Goal: Find contact information: Find contact information

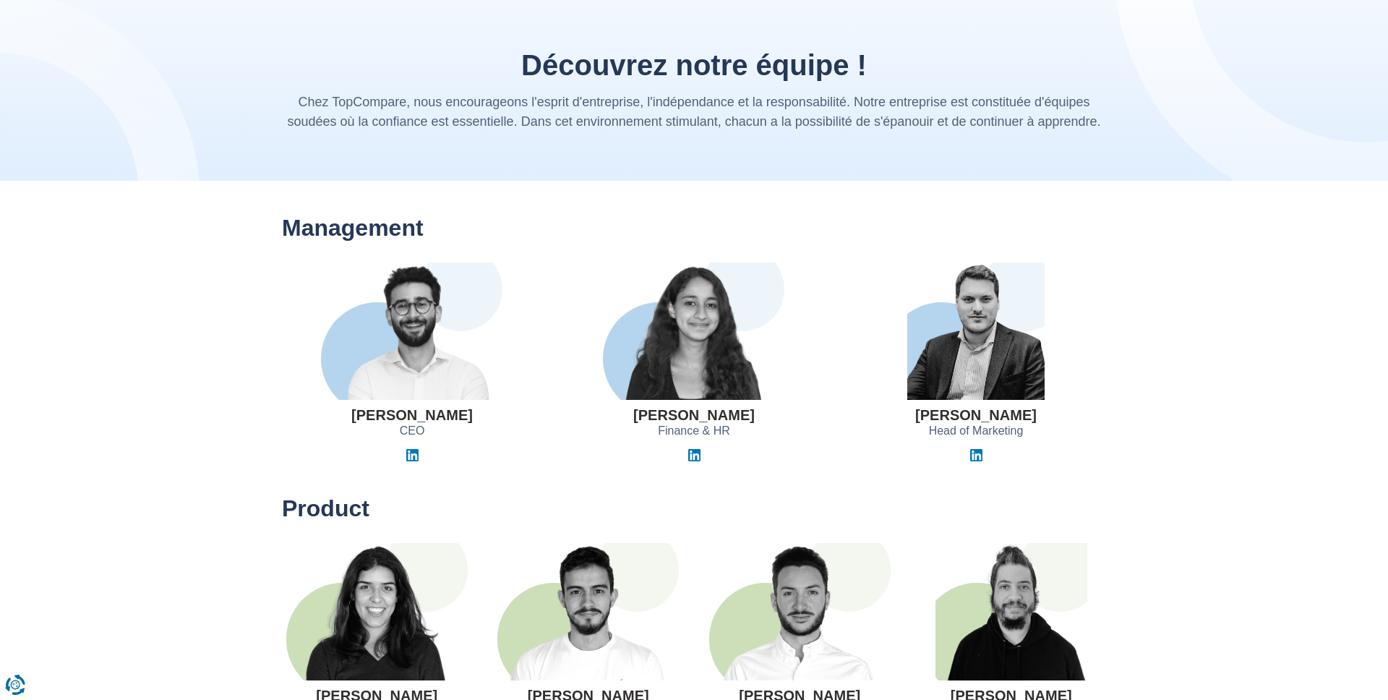
scroll to position [45, 0]
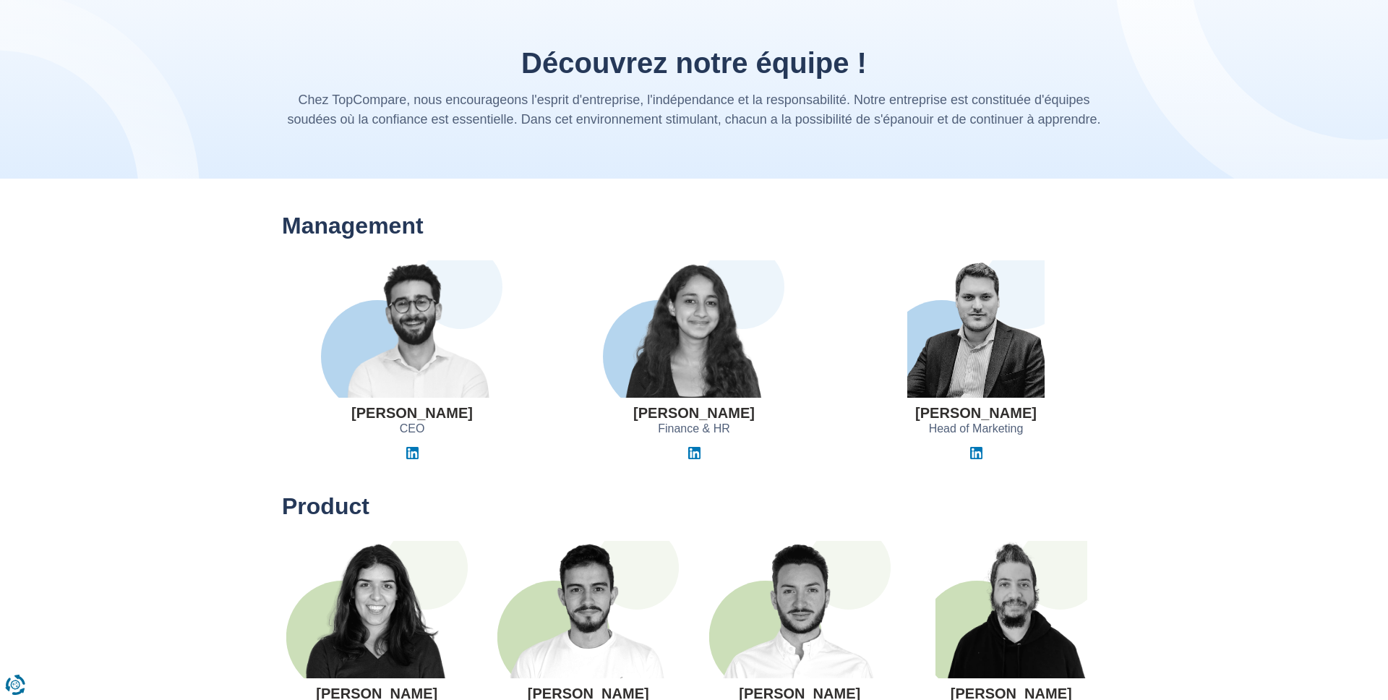
drag, startPoint x: 905, startPoint y: 416, endPoint x: 1099, endPoint y: 415, distance: 193.8
click at [1100, 415] on div "[PERSON_NAME] Head of Marketing" at bounding box center [976, 359] width 260 height 199
copy div
drag, startPoint x: 1054, startPoint y: 422, endPoint x: 910, endPoint y: 411, distance: 144.3
click at [910, 411] on div "[PERSON_NAME] Head of Marketing" at bounding box center [976, 359] width 260 height 199
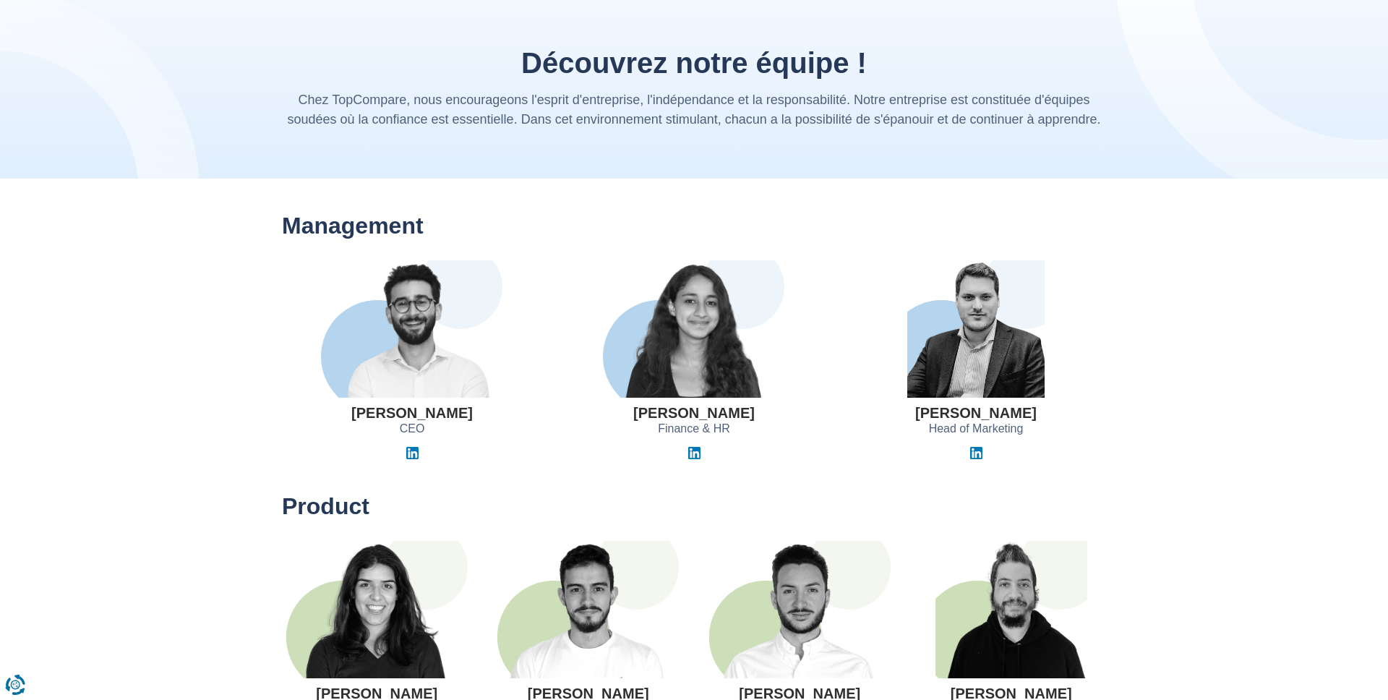
copy h3 "[PERSON_NAME]"
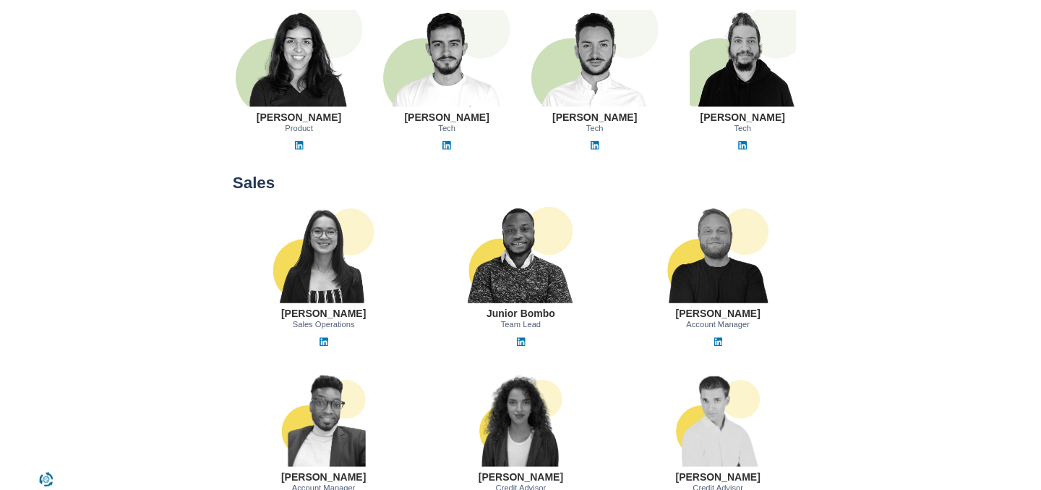
scroll to position [619, 0]
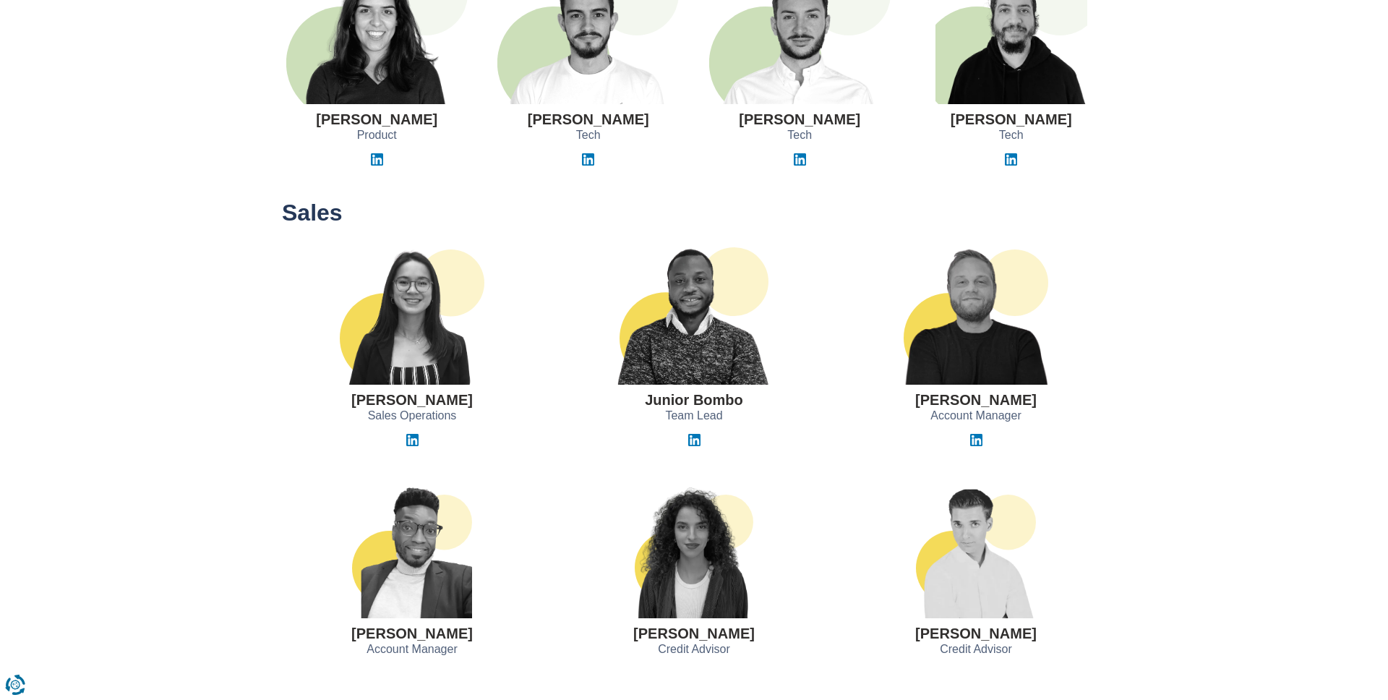
copy h3 "[PERSON_NAME]"
drag, startPoint x: 915, startPoint y: 403, endPoint x: 1035, endPoint y: 403, distance: 120.0
click at [1035, 403] on div "[PERSON_NAME] Account Manager" at bounding box center [976, 346] width 260 height 199
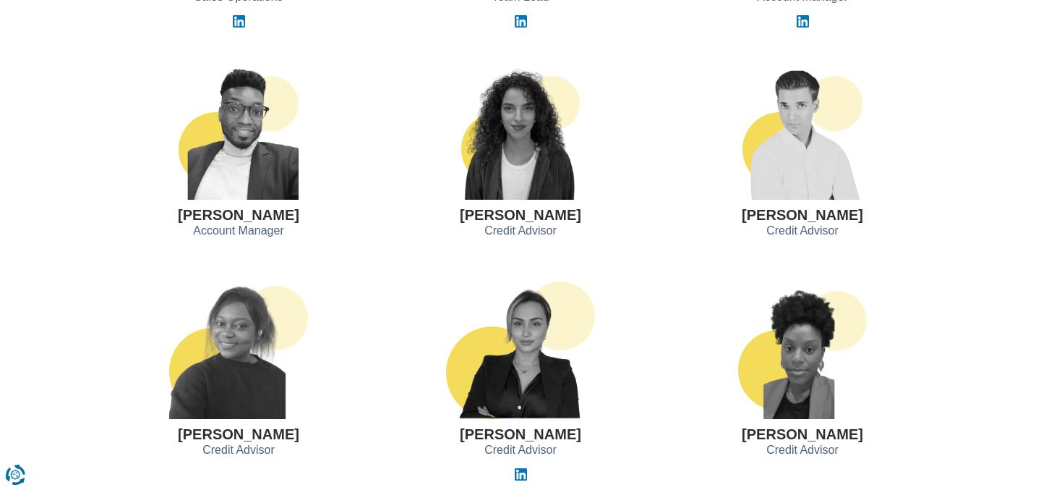
scroll to position [1099, 0]
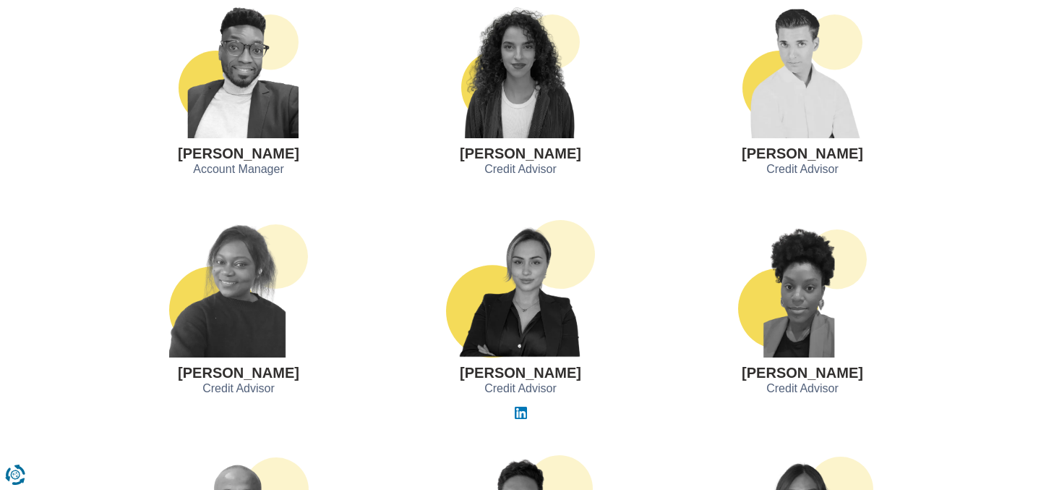
click at [227, 368] on h3 "[PERSON_NAME]" at bounding box center [238, 372] width 121 height 16
copy div "[PERSON_NAME]"
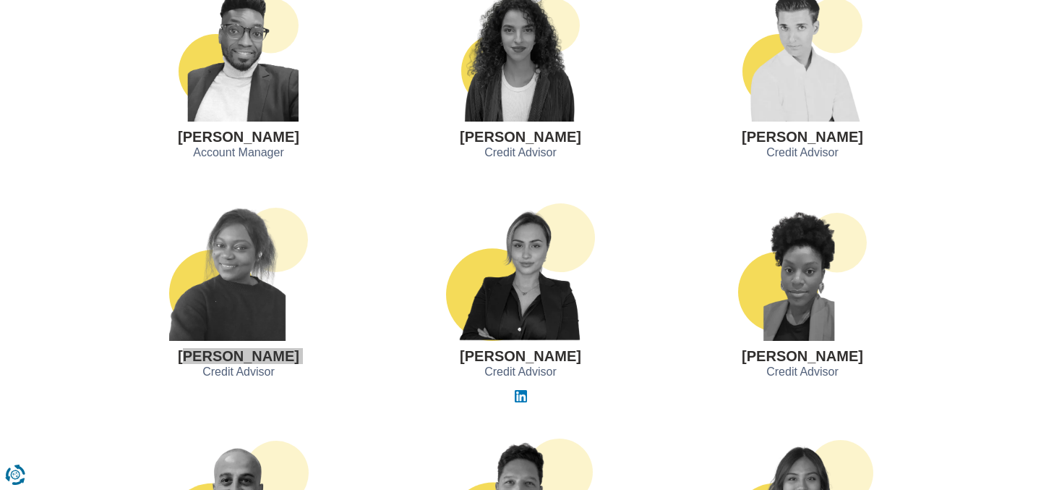
scroll to position [1121, 0]
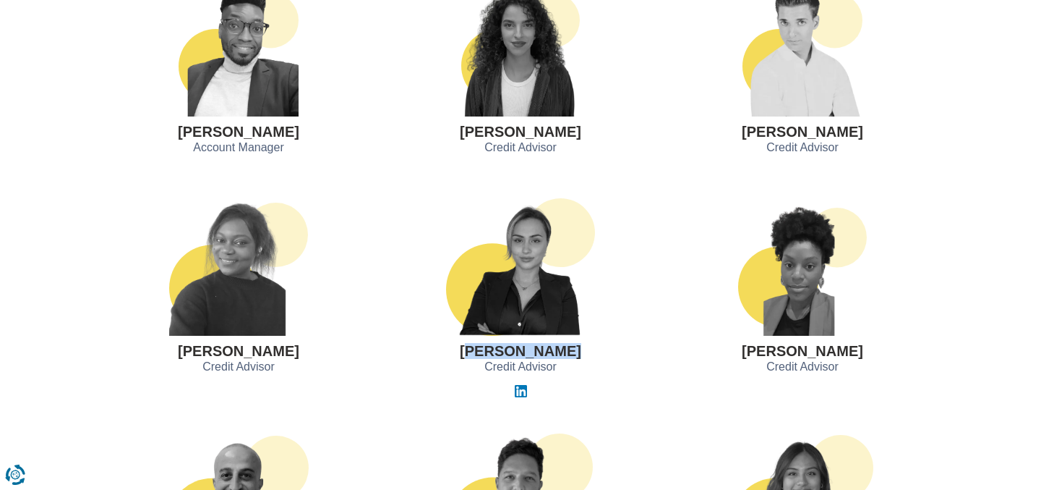
drag, startPoint x: 472, startPoint y: 350, endPoint x: 560, endPoint y: 352, distance: 87.5
click at [560, 352] on div "[PERSON_NAME] Credit Advisor" at bounding box center [520, 297] width 260 height 199
copy h3 "[PERSON_NAME]"
drag, startPoint x: 577, startPoint y: 354, endPoint x: 471, endPoint y: 351, distance: 106.3
click at [471, 351] on div "[PERSON_NAME] Credit Advisor" at bounding box center [520, 297] width 260 height 199
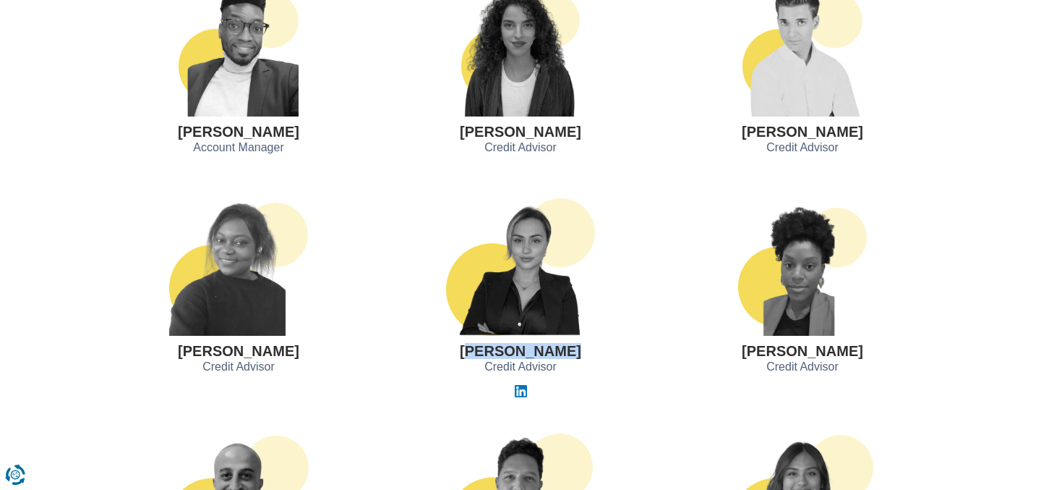
copy h3 "[PERSON_NAME]"
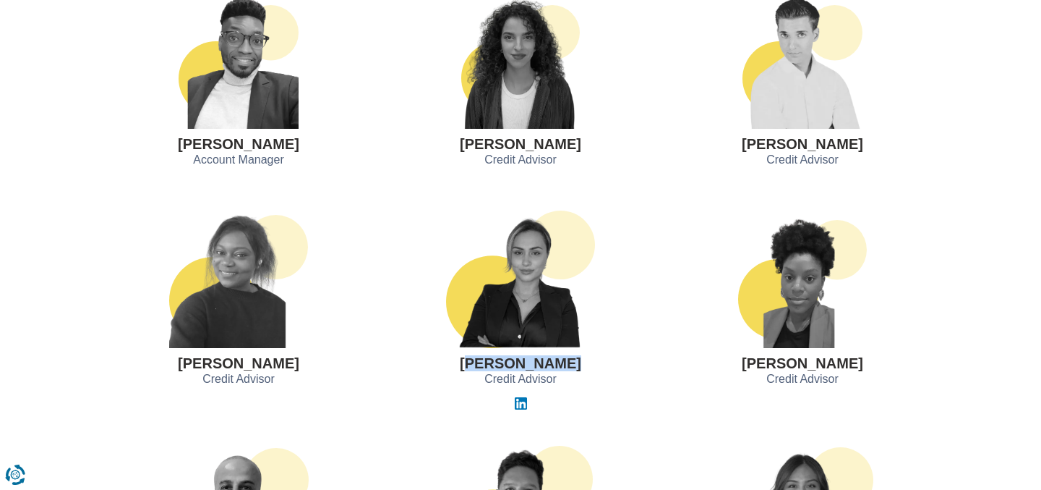
scroll to position [1132, 0]
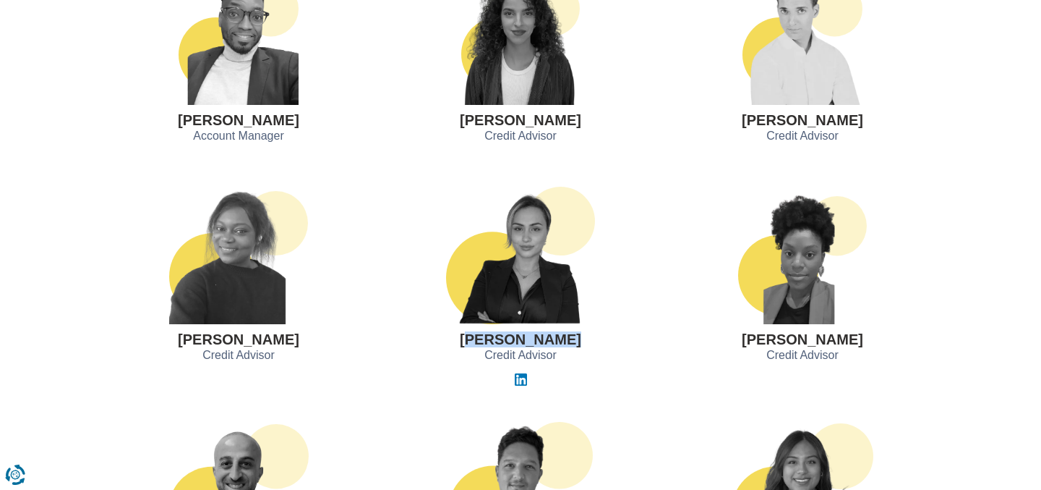
drag, startPoint x: 474, startPoint y: 353, endPoint x: 562, endPoint y: 351, distance: 88.2
click at [562, 351] on div "[PERSON_NAME] Credit Advisor" at bounding box center [520, 286] width 260 height 199
copy div "Credit Advisor"
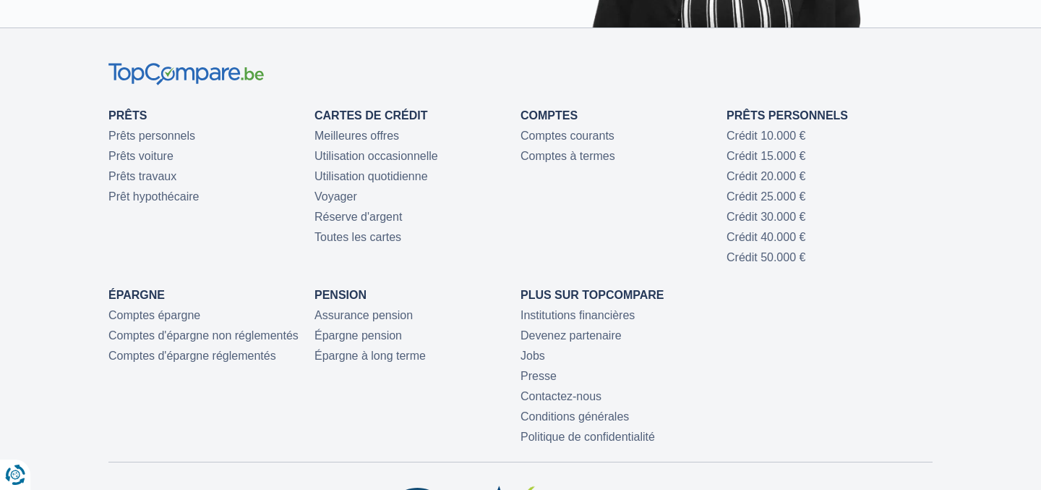
scroll to position [2887, 0]
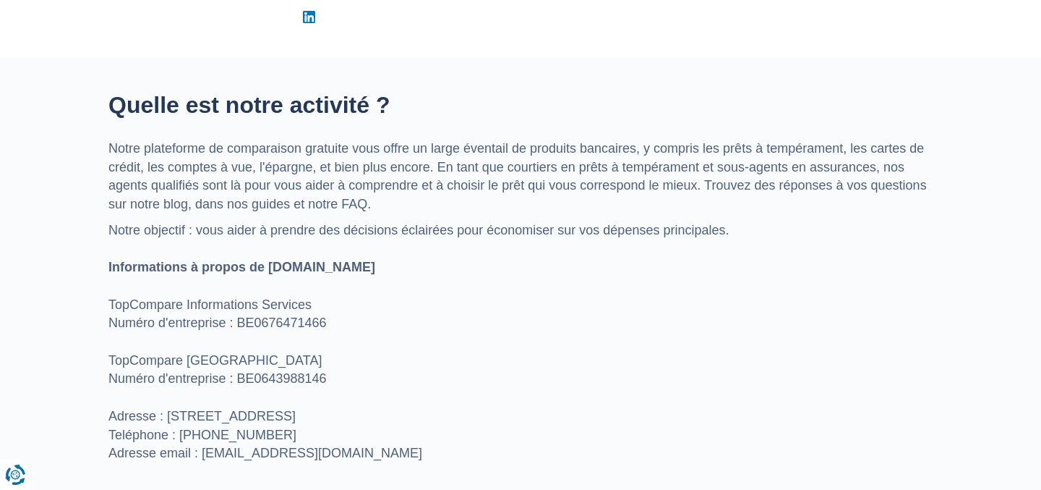
scroll to position [495, 0]
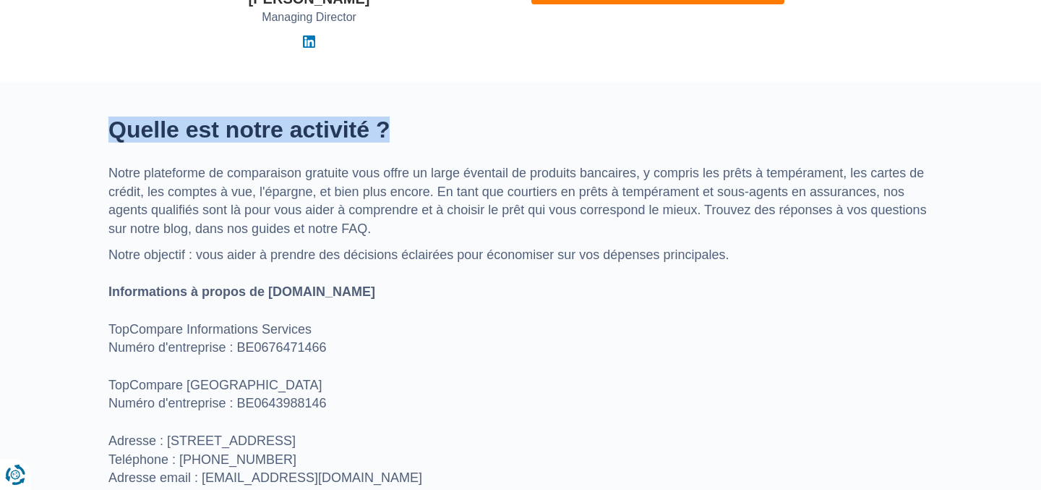
copy h2 "Quelle est notre activité ?"
drag, startPoint x: 112, startPoint y: 134, endPoint x: 426, endPoint y: 138, distance: 313.8
click at [426, 138] on h2 "Quelle est notre activité ?" at bounding box center [520, 129] width 824 height 25
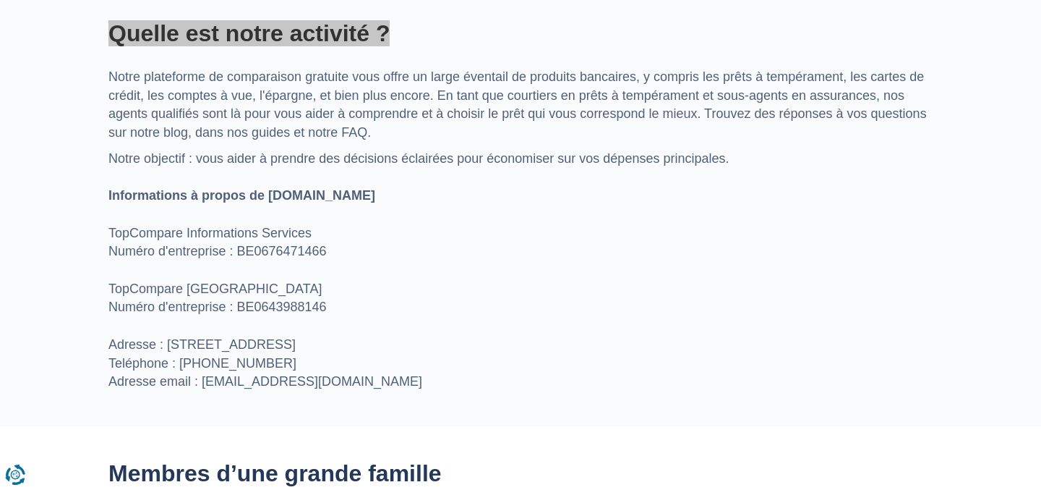
scroll to position [607, 0]
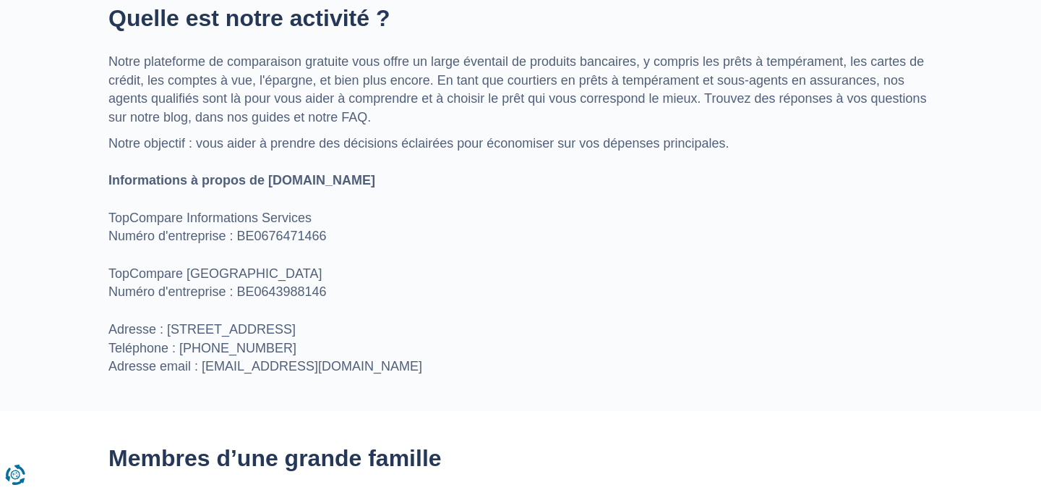
click at [484, 278] on p "Notre objectif : vous aider à prendre des décisions éclairées pour économiser s…" at bounding box center [520, 255] width 824 height 242
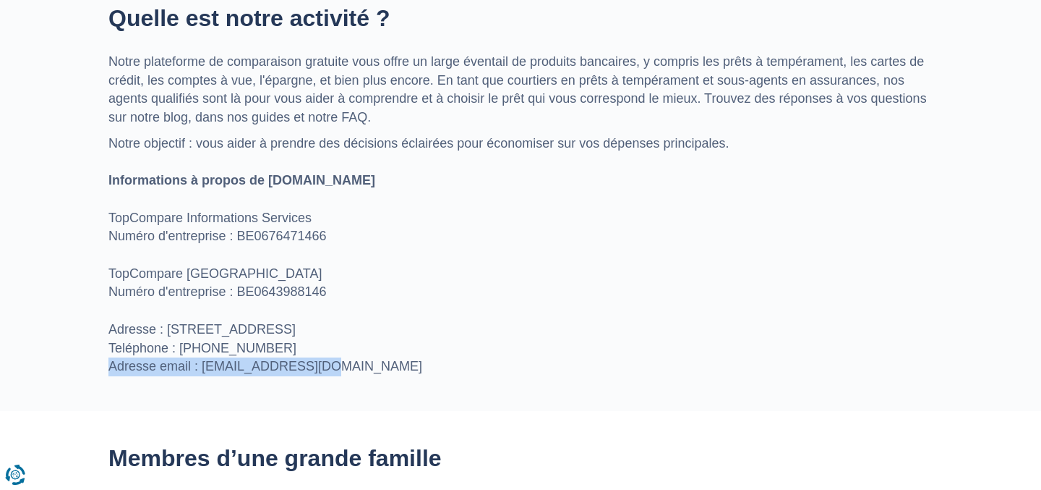
drag, startPoint x: 107, startPoint y: 371, endPoint x: 373, endPoint y: 377, distance: 266.2
click at [373, 377] on section "Quelle est notre activité ? Notre plateforme de comparaison gratuite vous offre…" at bounding box center [520, 191] width 1041 height 440
copy p "Adresse email : info@topcompare.be"
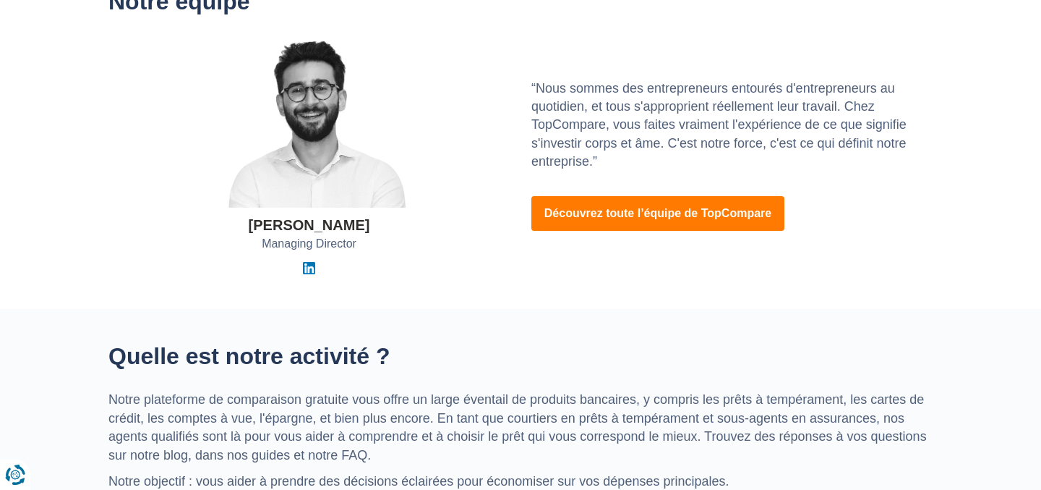
scroll to position [0, 0]
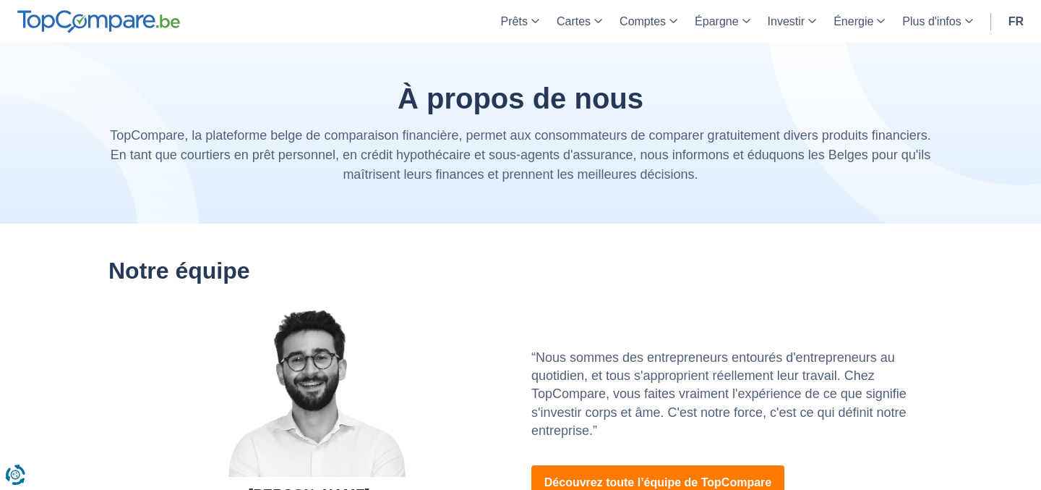
click at [1021, 30] on link "fr" at bounding box center [1016, 21] width 33 height 43
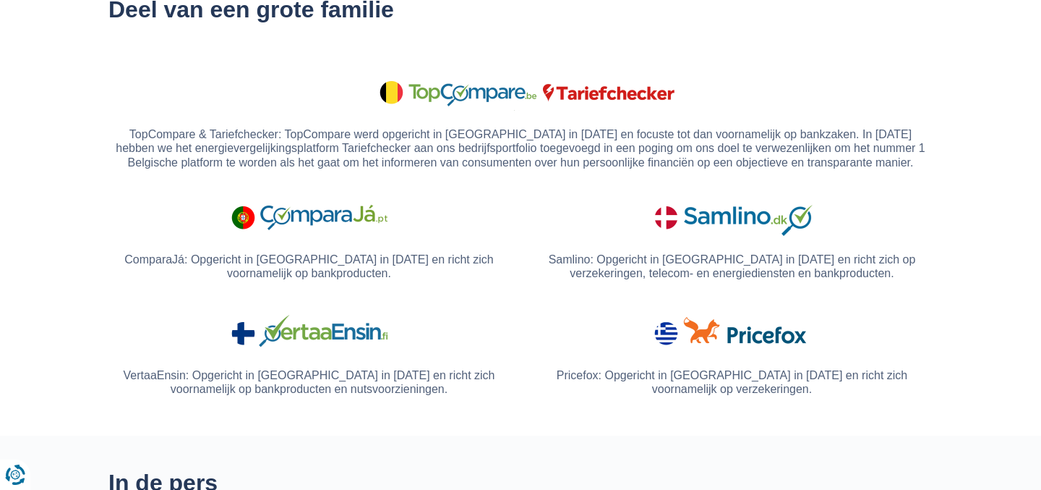
scroll to position [804, 0]
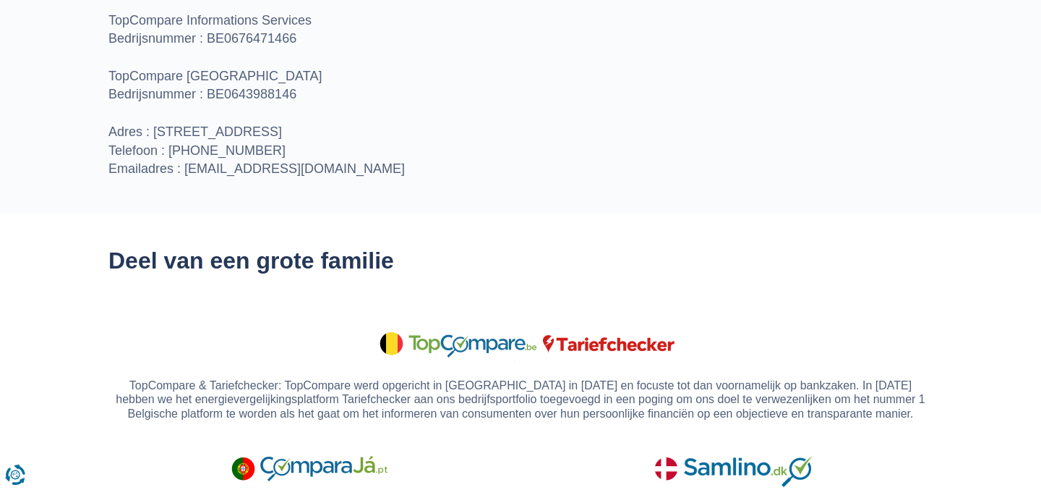
click at [144, 171] on p "Ons doel: u helpen weloverwogen beslissingen te nemen om te besparen op uw bela…" at bounding box center [520, 58] width 824 height 242
copy p "Emailadres"
